Goal: Task Accomplishment & Management: Complete application form

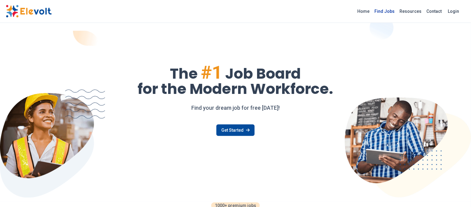
drag, startPoint x: 0, startPoint y: 0, endPoint x: 392, endPoint y: 15, distance: 392.4
click at [392, 10] on link "Find Jobs" at bounding box center [384, 11] width 25 height 10
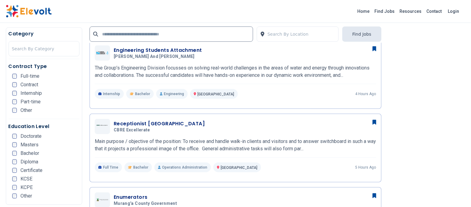
scroll to position [163, 0]
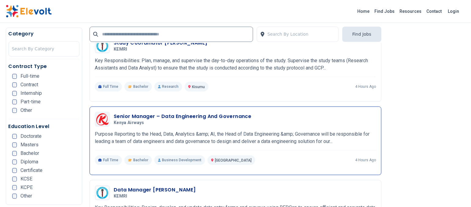
scroll to position [652, 0]
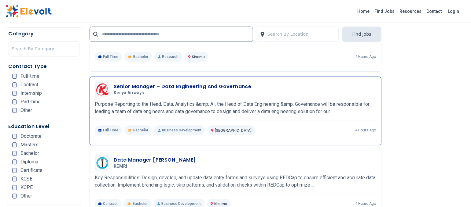
click at [131, 86] on h3 "Senior Manager – Data Engineering And Governance" at bounding box center [183, 86] width 138 height 7
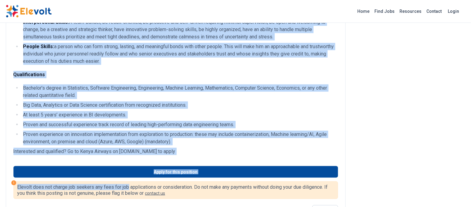
scroll to position [310, 0]
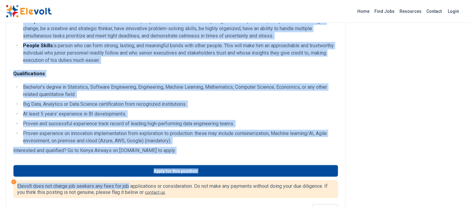
drag, startPoint x: 17, startPoint y: 38, endPoint x: 206, endPoint y: 167, distance: 229.0
click at [206, 167] on div "Senior Manager – Data Engineering and Governance All Jobs nairobi KE Full-time …" at bounding box center [235, 157] width 469 height 935
copy div "Senior Manager – Data Engineering and Governance All Jobs nairobi KE Full-time …"
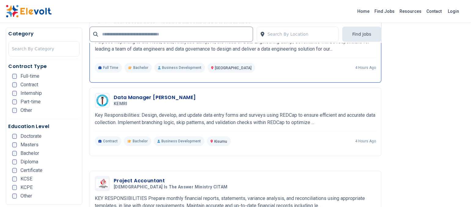
scroll to position [692, 0]
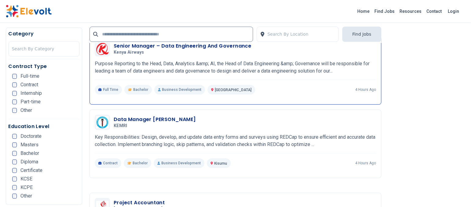
click at [135, 45] on h3 "Senior Manager – Data Engineering And Governance" at bounding box center [183, 45] width 138 height 7
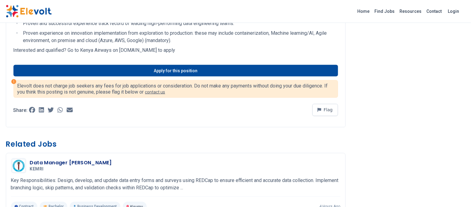
scroll to position [407, 0]
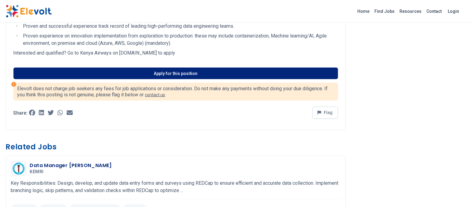
click at [183, 79] on link "Apply for this position" at bounding box center [175, 74] width 325 height 12
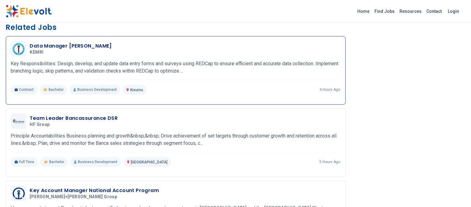
scroll to position [489, 0]
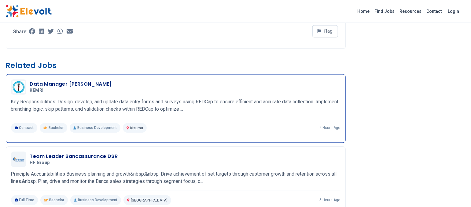
drag, startPoint x: 42, startPoint y: 99, endPoint x: 80, endPoint y: 106, distance: 39.3
click at [42, 88] on h3 "Data Manager Kisumu" at bounding box center [71, 84] width 82 height 7
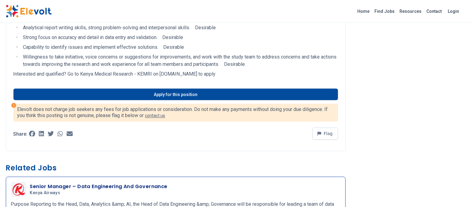
scroll to position [448, 0]
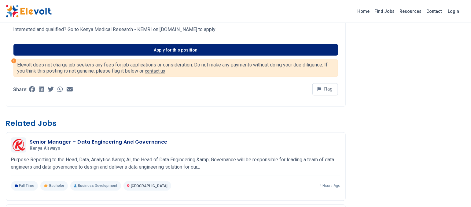
click at [166, 56] on link "Apply for this position" at bounding box center [175, 50] width 325 height 12
